Goal: Transaction & Acquisition: Purchase product/service

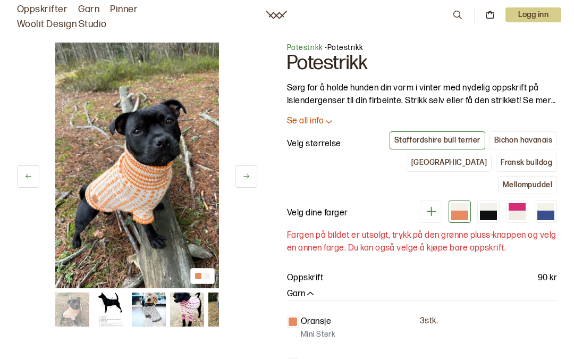
click at [185, 303] on img at bounding box center [187, 309] width 34 height 34
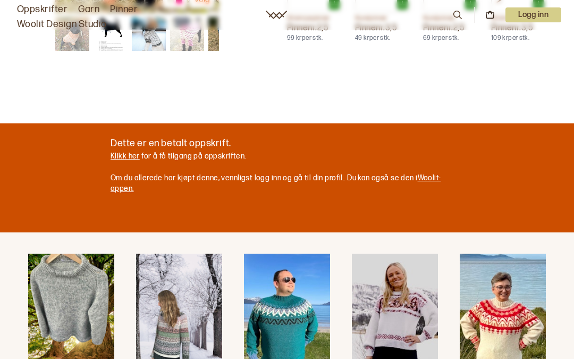
scroll to position [552, 0]
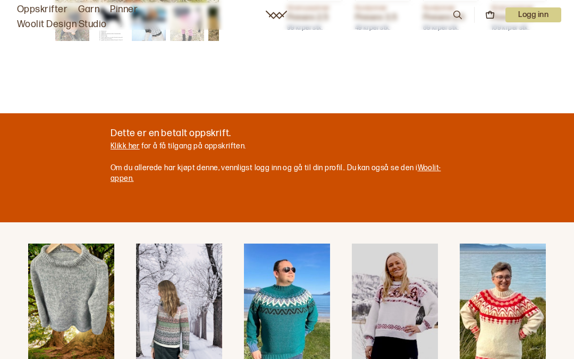
click at [126, 141] on link "Klikk her" at bounding box center [125, 145] width 29 height 9
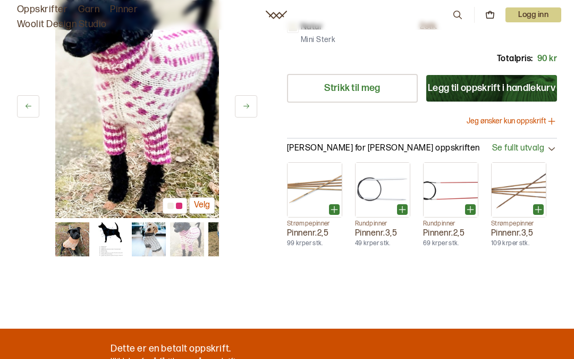
scroll to position [336, 0]
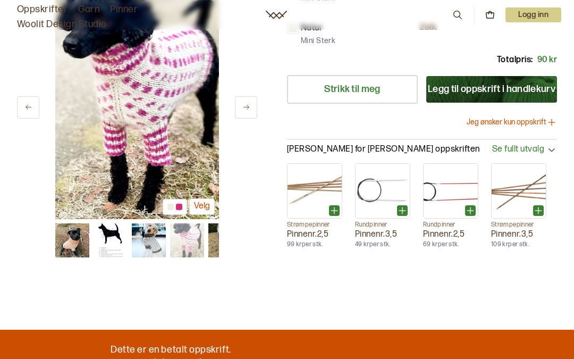
click at [135, 358] on link "Klikk her" at bounding box center [125, 362] width 29 height 9
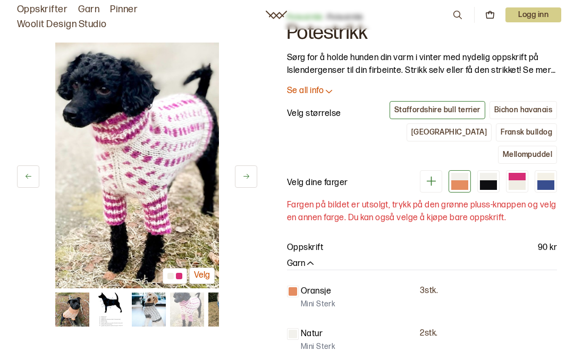
scroll to position [0, 0]
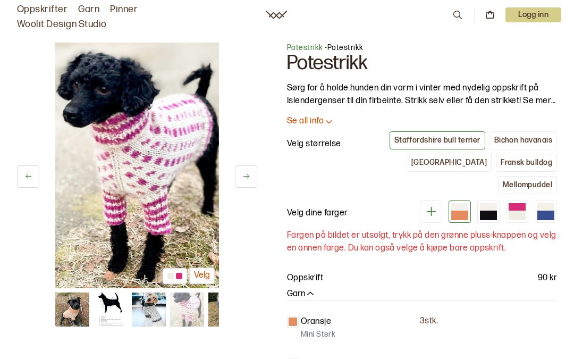
click at [411, 158] on div "[GEOGRAPHIC_DATA]" at bounding box center [448, 163] width 75 height 10
click at [515, 203] on div at bounding box center [517, 207] width 17 height 9
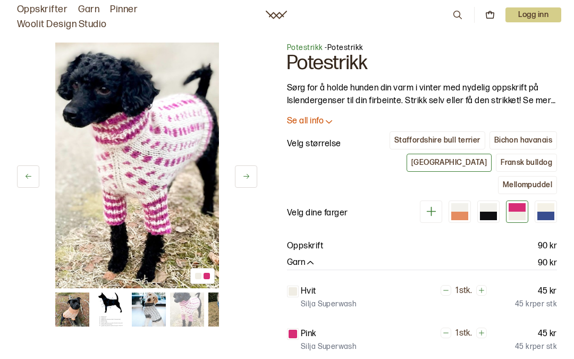
click at [536, 21] on p "Logg inn" at bounding box center [533, 14] width 56 height 15
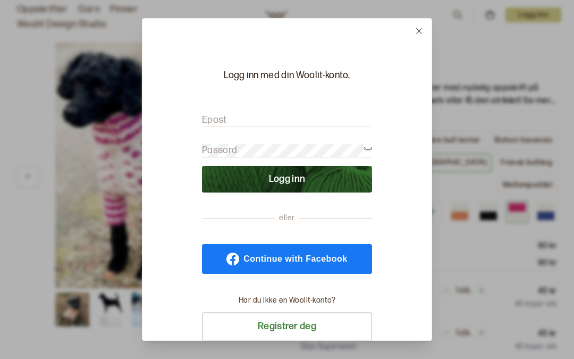
click at [217, 114] on label "Epost" at bounding box center [214, 120] width 25 height 13
click at [226, 114] on label "Epost" at bounding box center [214, 120] width 25 height 13
click at [226, 114] on input "Epost" at bounding box center [287, 120] width 170 height 13
click at [235, 103] on form "Epost Passord Logg inn" at bounding box center [287, 147] width 170 height 89
click at [227, 114] on input "Epost" at bounding box center [287, 120] width 170 height 13
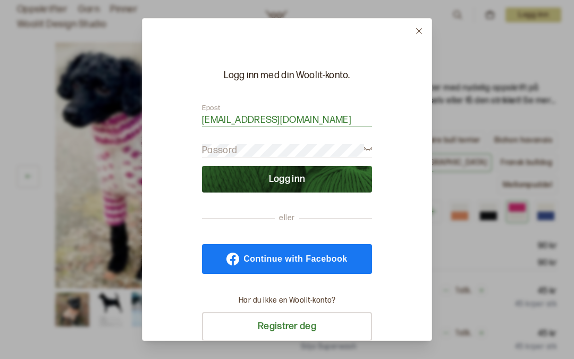
type input "[EMAIL_ADDRESS][DOMAIN_NAME]"
click at [334, 166] on button "Logg inn" at bounding box center [287, 179] width 170 height 27
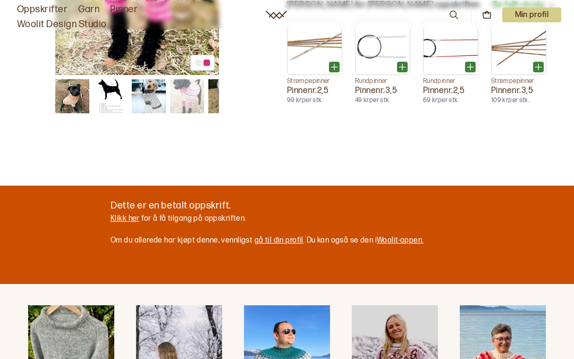
scroll to position [451, 0]
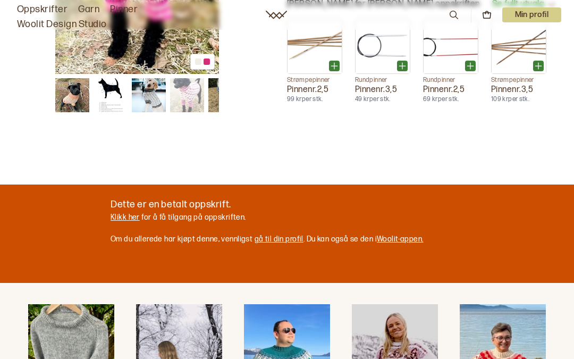
click at [126, 213] on link "Klikk her" at bounding box center [125, 217] width 29 height 9
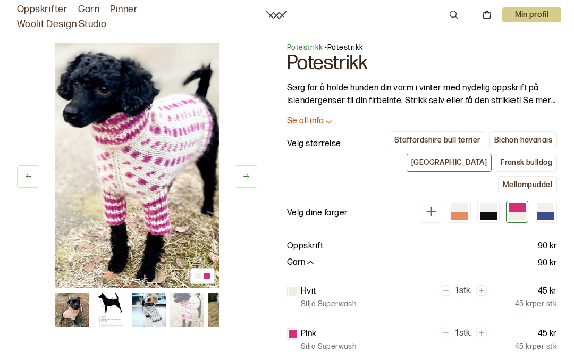
click at [531, 10] on p "Min profil" at bounding box center [532, 14] width 60 height 15
click at [525, 41] on div "Profil" at bounding box center [519, 42] width 84 height 21
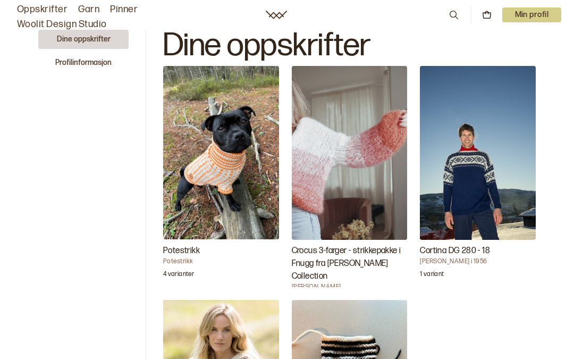
click at [225, 156] on img "Potestrikk" at bounding box center [221, 152] width 116 height 173
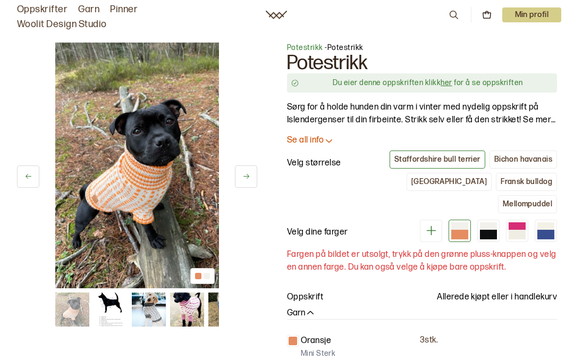
click at [518, 222] on div at bounding box center [517, 225] width 17 height 7
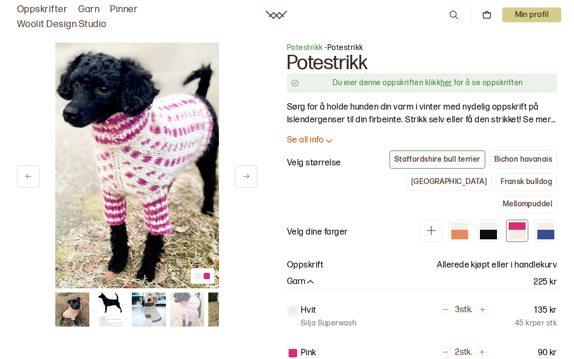
click at [445, 82] on link "her" at bounding box center [446, 82] width 11 height 9
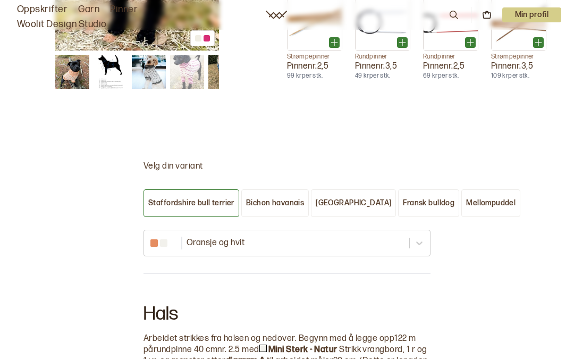
scroll to position [489, 0]
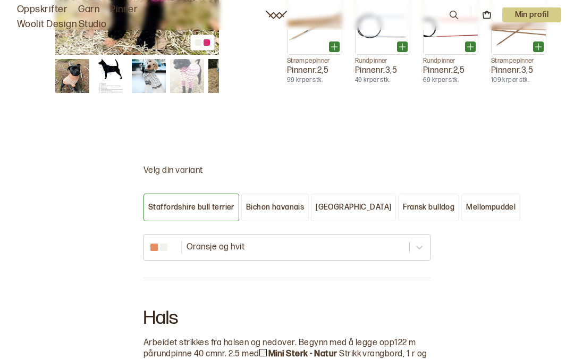
click at [345, 193] on button "[GEOGRAPHIC_DATA]" at bounding box center [353, 207] width 85 height 28
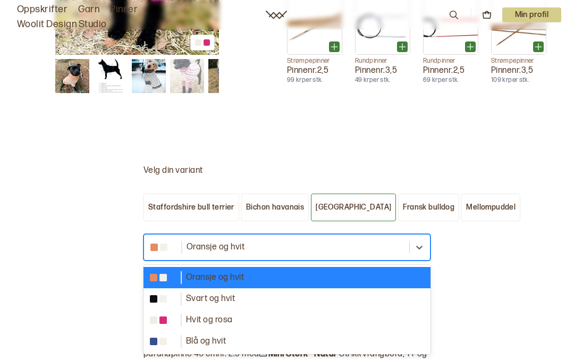
scroll to position [488, 0]
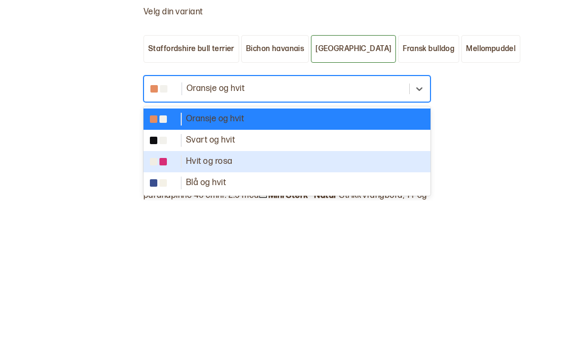
click at [291, 314] on div "Hvit og rosa" at bounding box center [287, 320] width 274 height 13
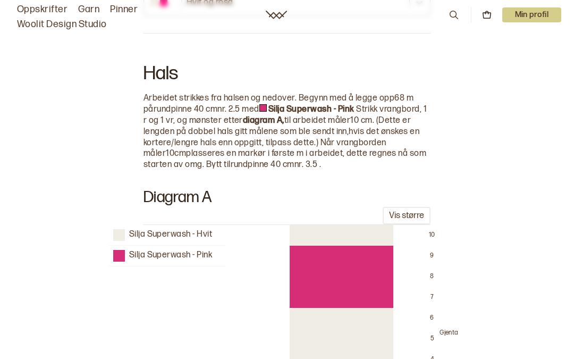
scroll to position [733, 0]
click at [408, 207] on button "Vis større" at bounding box center [407, 216] width 48 height 18
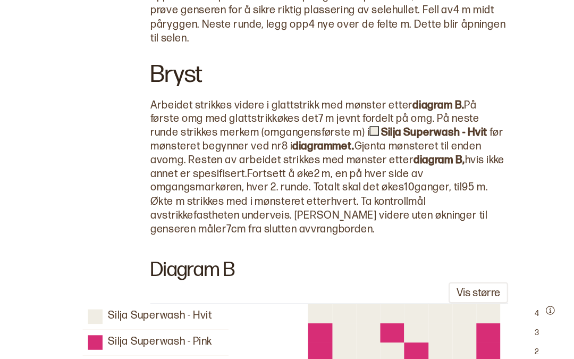
scroll to position [1293, 0]
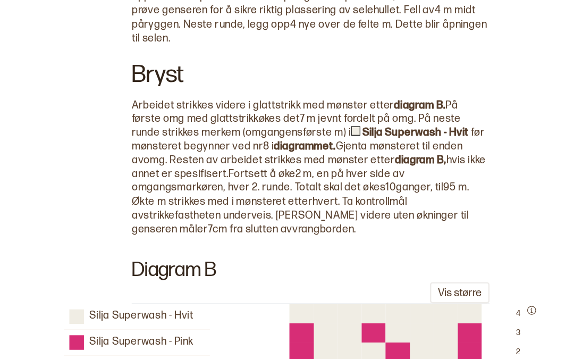
click at [383, 265] on button "Vis større" at bounding box center [407, 274] width 48 height 18
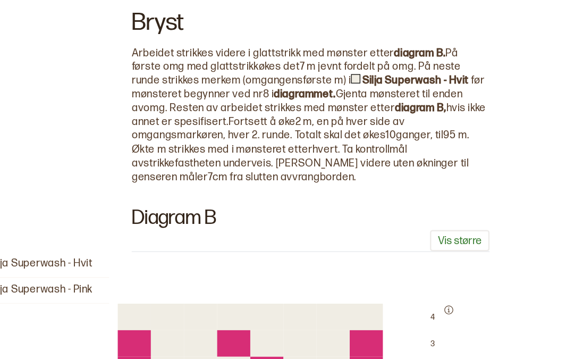
click at [383, 223] on button "Vis større" at bounding box center [407, 232] width 48 height 18
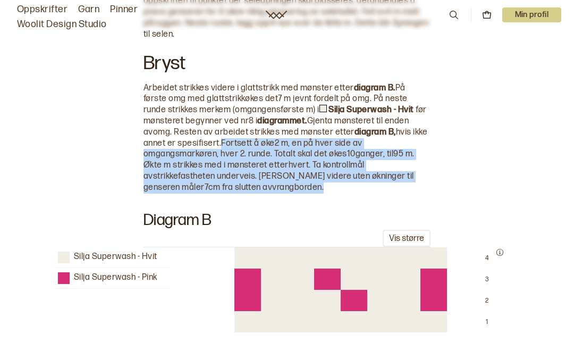
scroll to position [1363, 0]
